Goal: Find contact information: Obtain details needed to contact an individual or organization

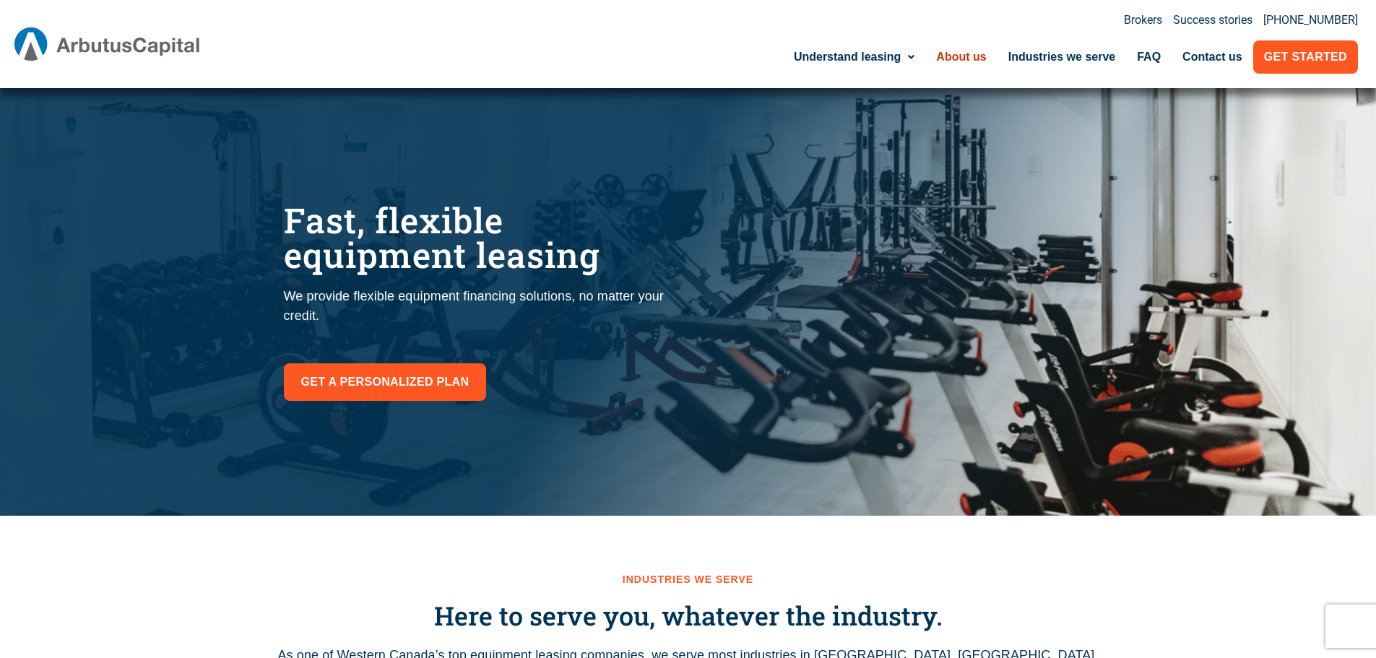
click at [958, 58] on link "About us" at bounding box center [960, 56] width 71 height 33
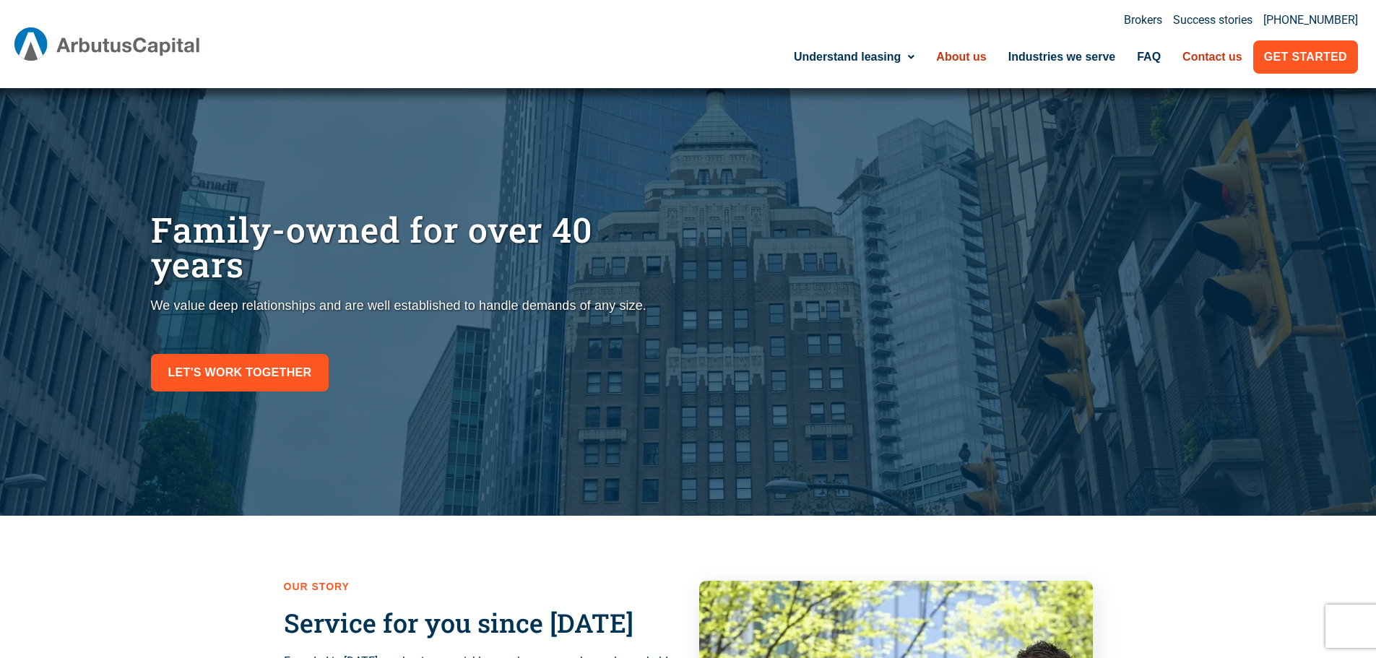
click at [1219, 64] on link "Contact us" at bounding box center [1212, 56] width 82 height 33
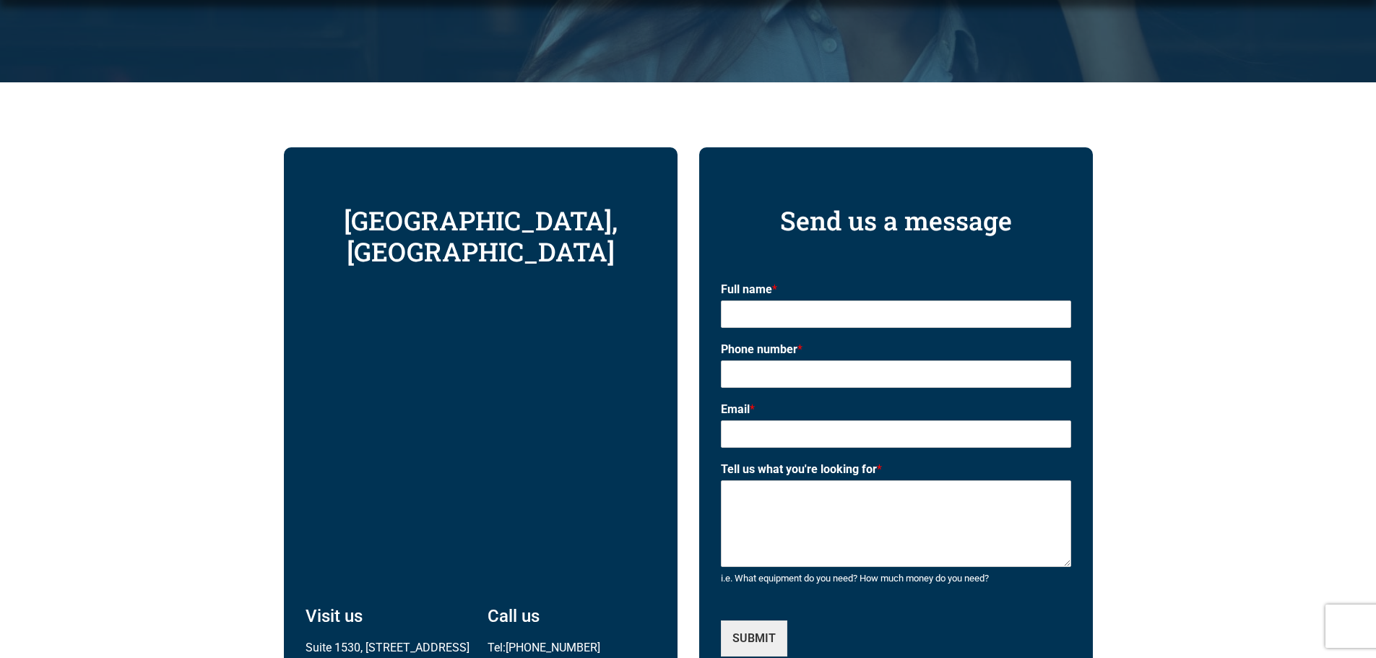
scroll to position [578, 0]
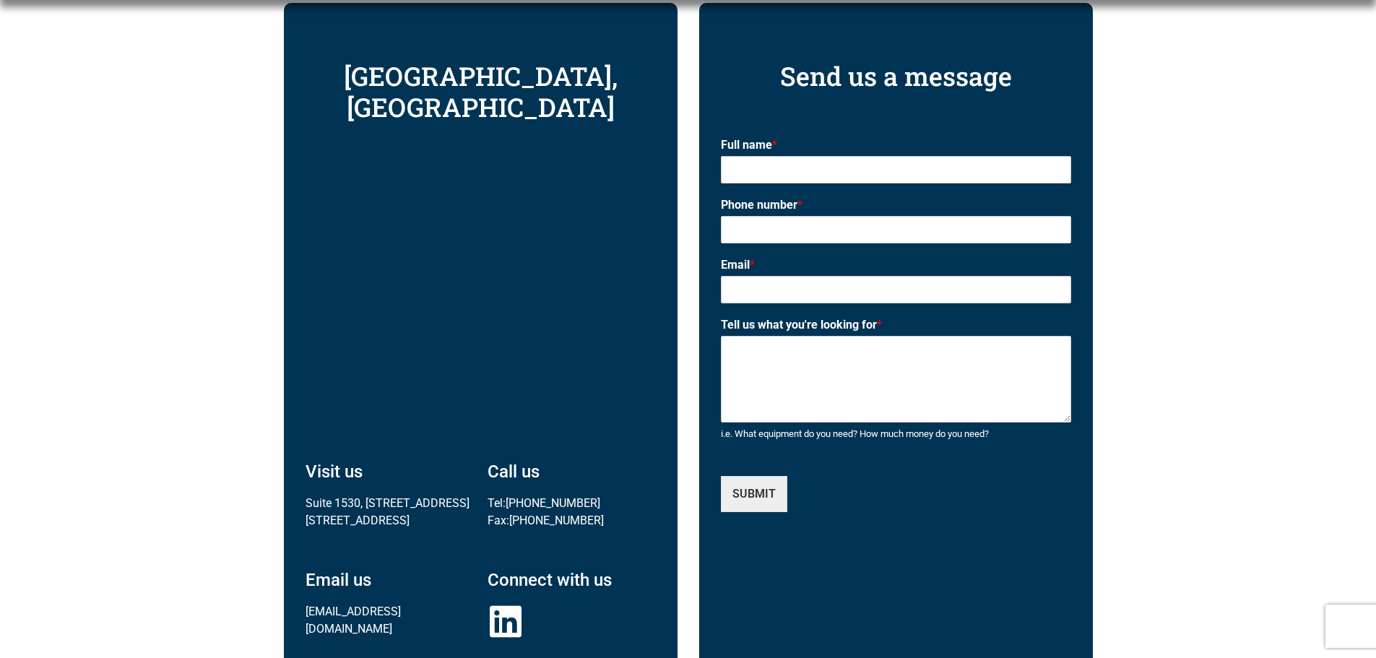
click at [1295, 198] on div "[GEOGRAPHIC_DATA], [GEOGRAPHIC_DATA] Visit us [STREET_ADDRESS] Call us Tel: [PH…" at bounding box center [688, 359] width 1376 height 843
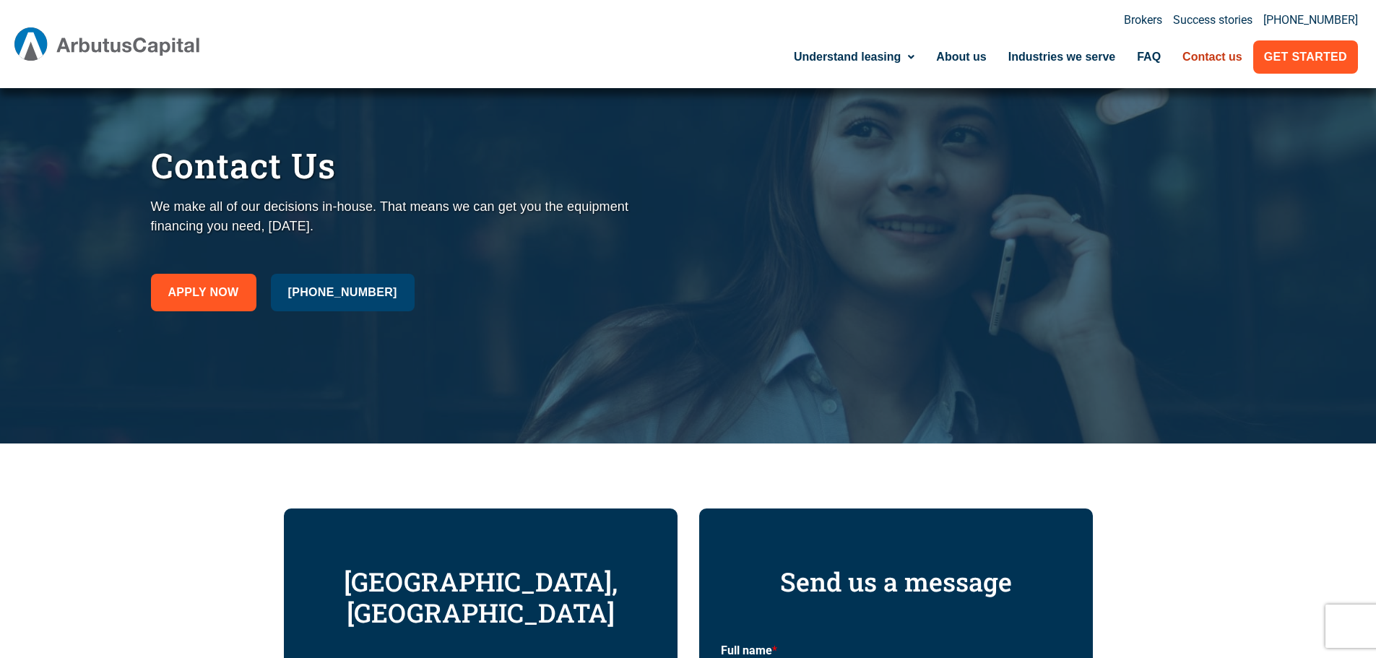
scroll to position [0, 0]
